Goal: Check status: Check status

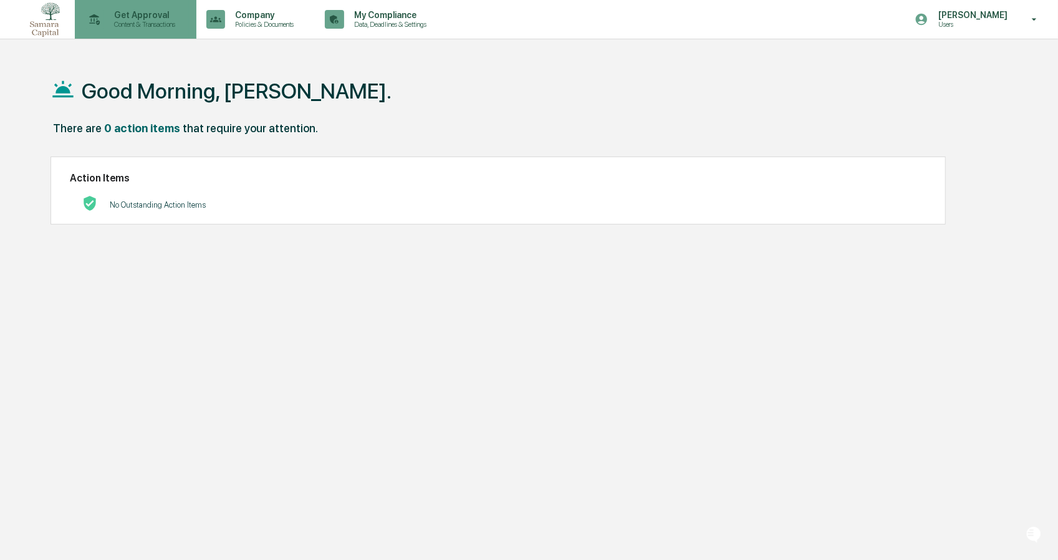
click at [120, 18] on p "Get Approval" at bounding box center [142, 15] width 77 height 10
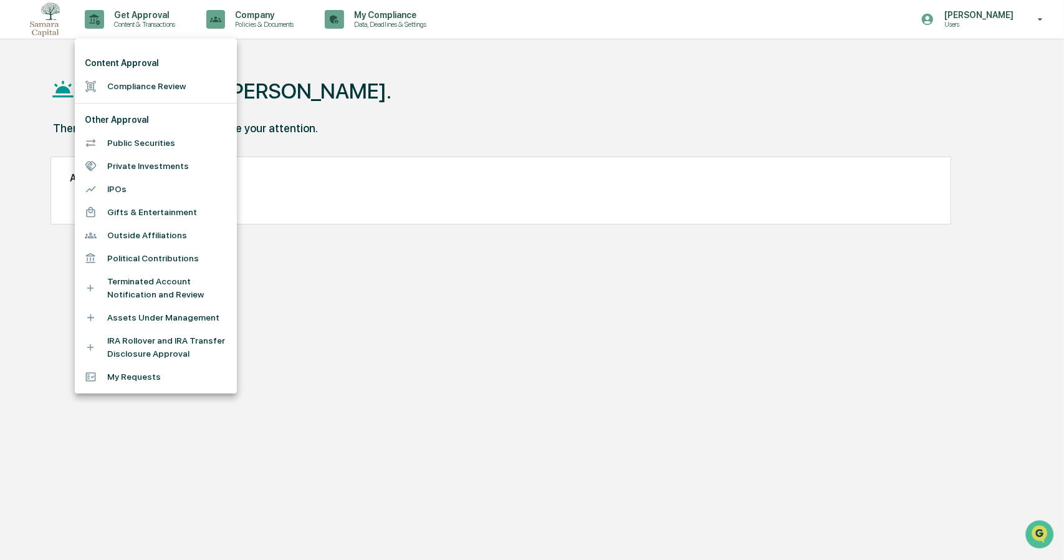
click at [143, 89] on li "Compliance Review" at bounding box center [156, 86] width 162 height 23
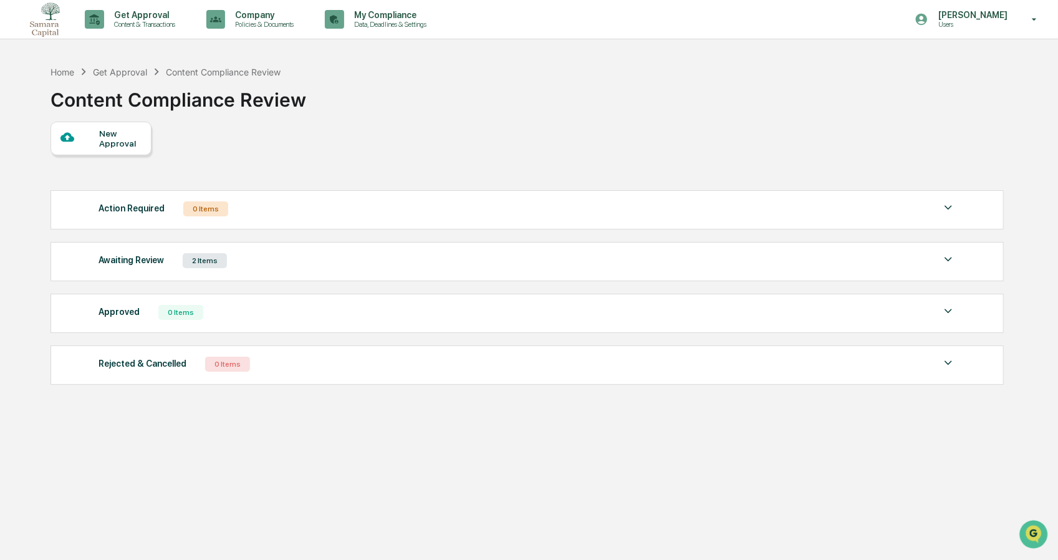
click at [945, 255] on img at bounding box center [948, 259] width 15 height 15
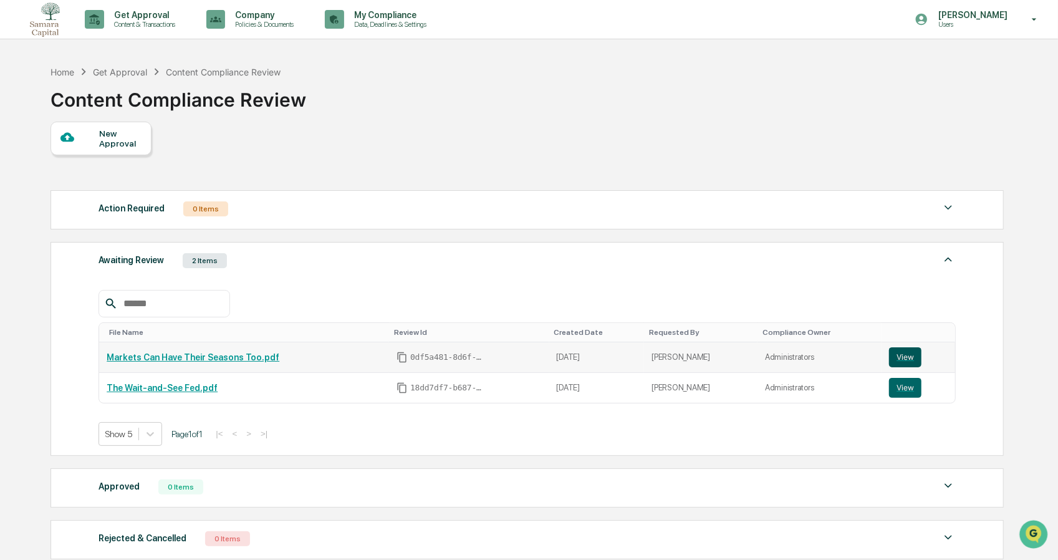
click at [904, 358] on button "View" at bounding box center [905, 357] width 32 height 20
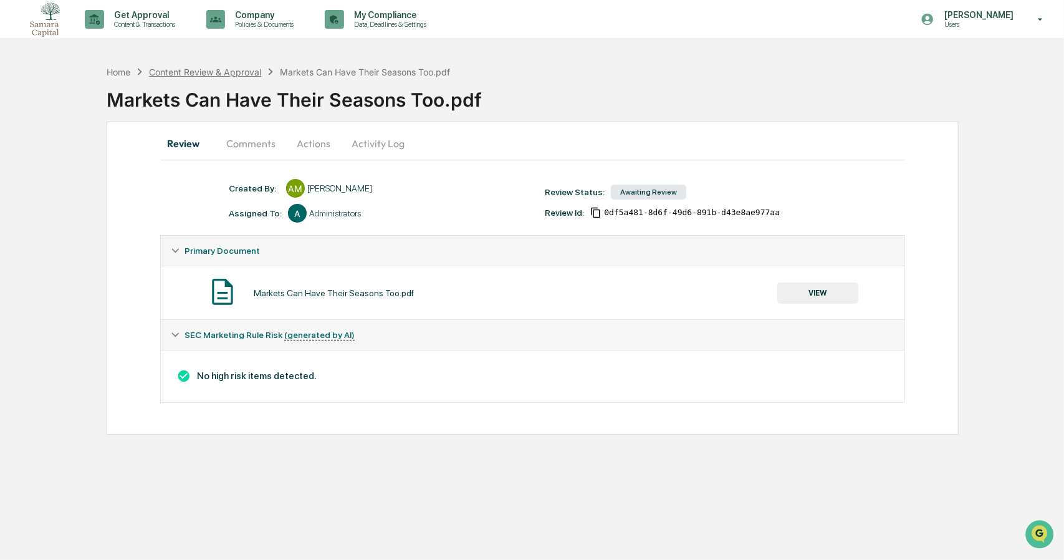
click at [219, 70] on div "Content Review & Approval" at bounding box center [205, 72] width 112 height 11
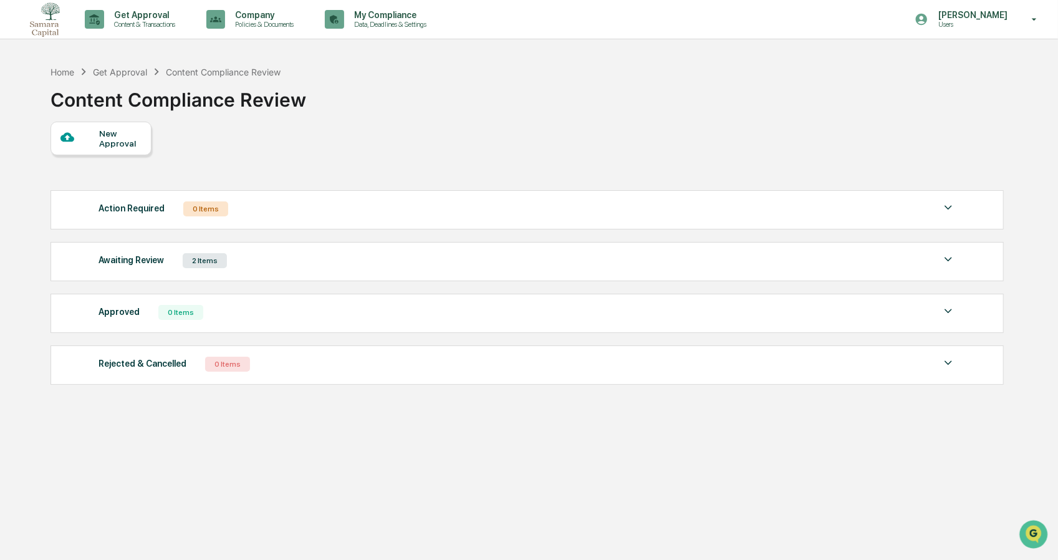
click at [946, 259] on img at bounding box center [948, 259] width 15 height 15
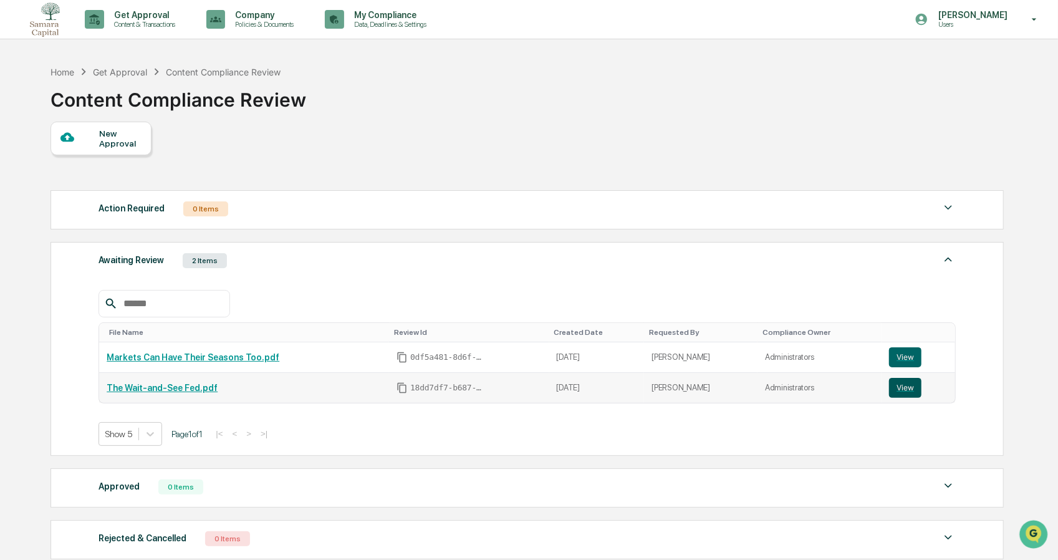
click at [895, 391] on button "View" at bounding box center [905, 388] width 32 height 20
